Goal: Information Seeking & Learning: Learn about a topic

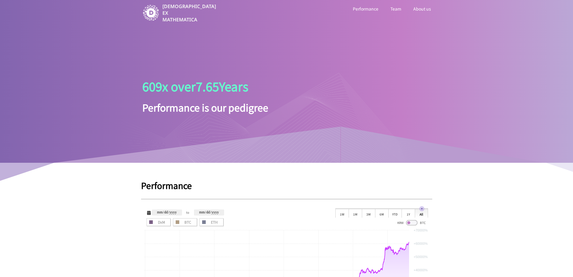
click at [401, 10] on link "Team" at bounding box center [395, 9] width 13 height 8
click at [429, 6] on link "About us" at bounding box center [422, 9] width 20 height 8
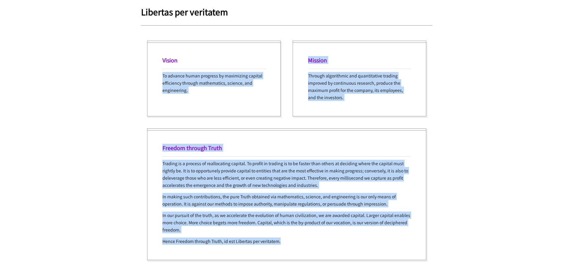
drag, startPoint x: 306, startPoint y: 237, endPoint x: 134, endPoint y: 59, distance: 248.0
copy div "To advance human progress by maximizing capital efficiency through mathematics,…"
click at [310, 203] on div "Trading is a process of reallocating capital. To profit in trading is to be fas…" at bounding box center [287, 202] width 249 height 85
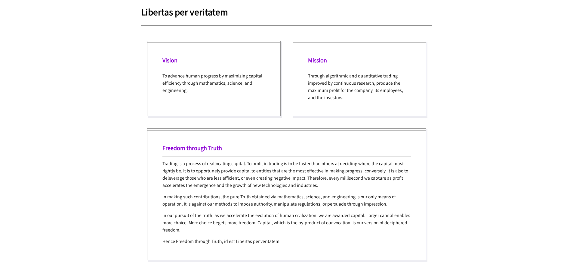
drag, startPoint x: 312, startPoint y: 228, endPoint x: 306, endPoint y: 228, distance: 6.6
click at [306, 228] on div "Trading is a process of reallocating capital. To profit in trading is to be fas…" at bounding box center [287, 202] width 249 height 85
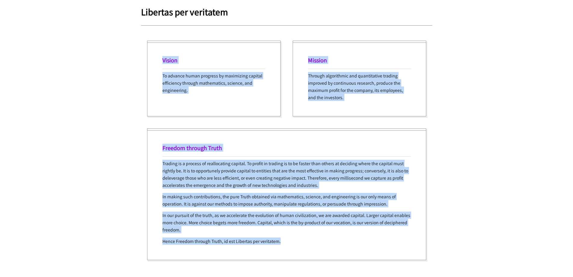
drag, startPoint x: 307, startPoint y: 240, endPoint x: 143, endPoint y: 48, distance: 252.8
click at [143, 48] on div "Libertas per veritatem Vision To advance human progress by maximizing capital e…" at bounding box center [286, 136] width 291 height 259
copy div "Vision To advance human progress by maximizing capital efficiency through mathe…"
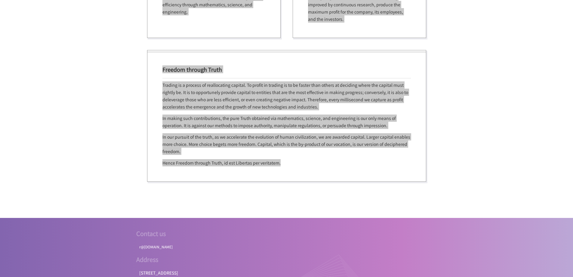
scroll to position [952, 0]
